Goal: Transaction & Acquisition: Book appointment/travel/reservation

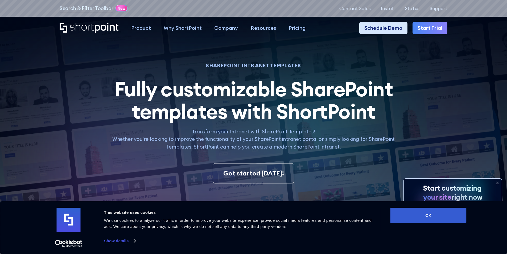
click at [376, 26] on link "Schedule Demo" at bounding box center [383, 28] width 48 height 13
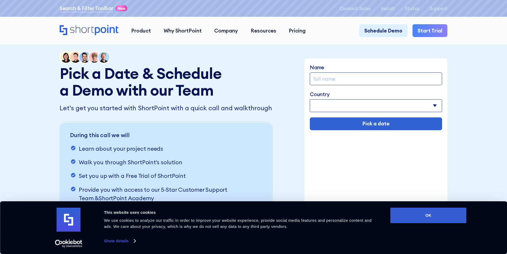
click at [106, 9] on link "Search & Filter Toolbar" at bounding box center [87, 9] width 54 height 8
